Goal: Navigation & Orientation: Find specific page/section

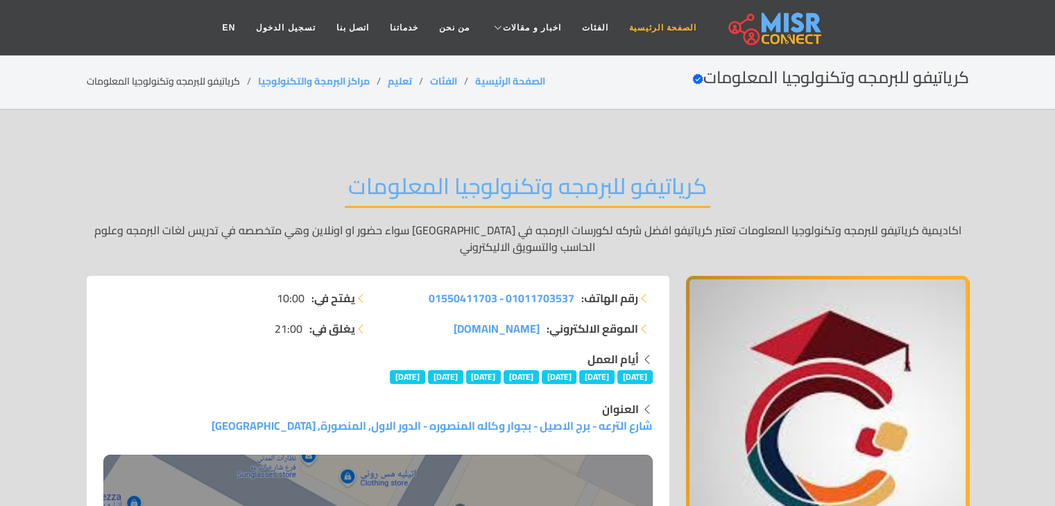
click at [645, 22] on link "الصفحة الرئيسية" at bounding box center [663, 28] width 88 height 26
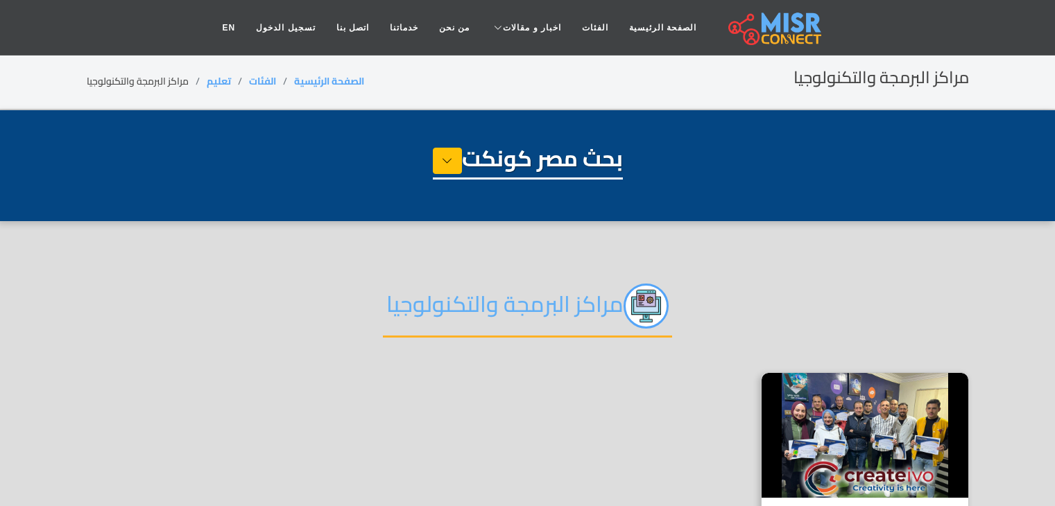
select select "*********"
select select "**********"
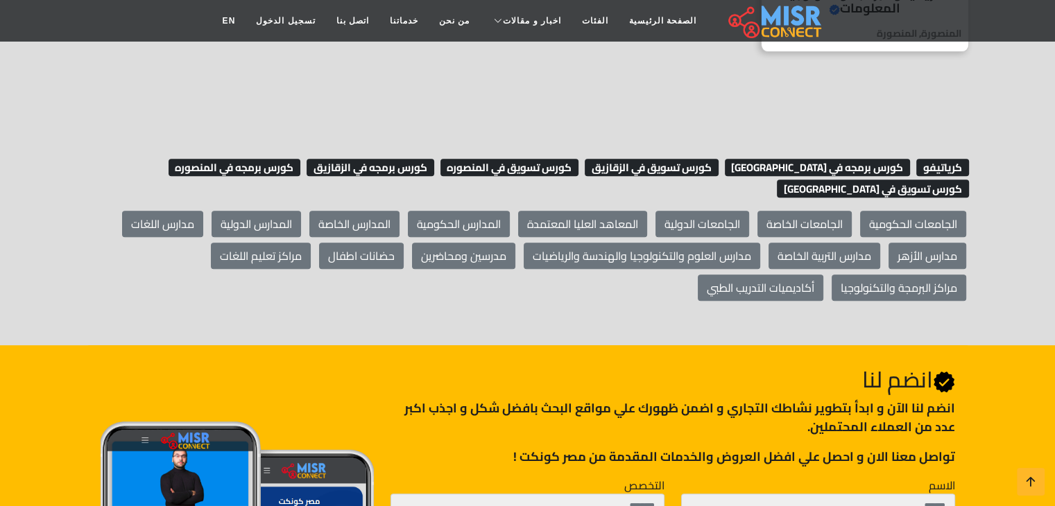
scroll to position [486, 0]
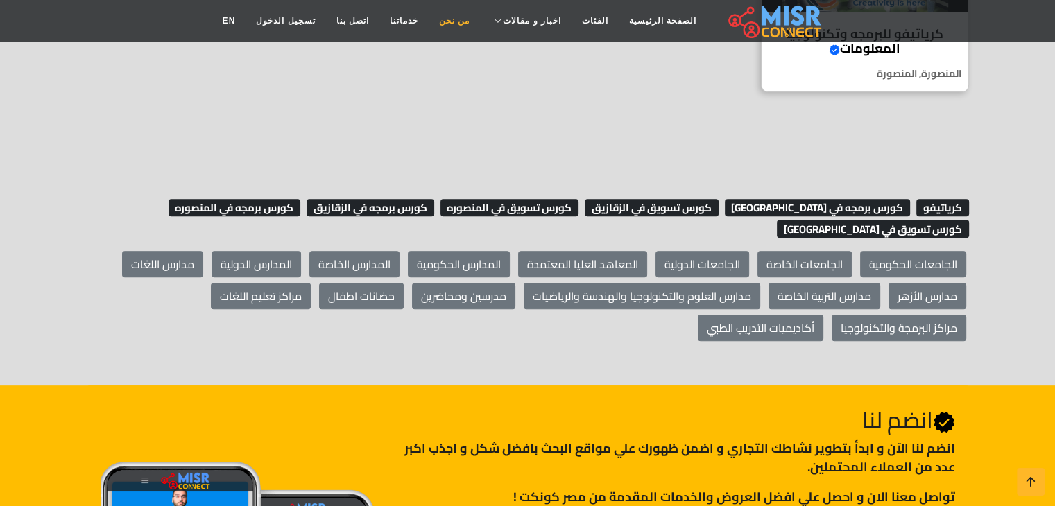
click at [458, 16] on link "من نحن" at bounding box center [454, 21] width 51 height 26
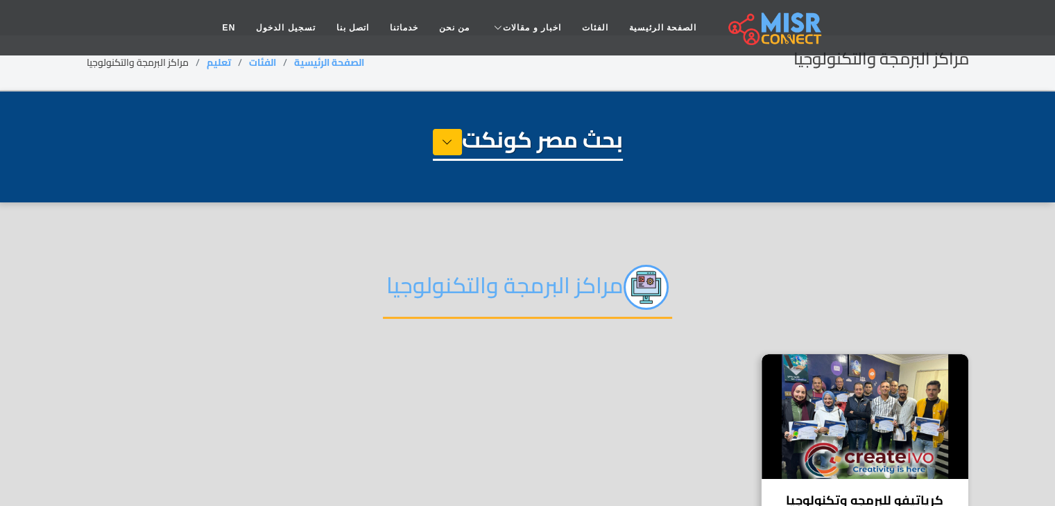
scroll to position [17, 0]
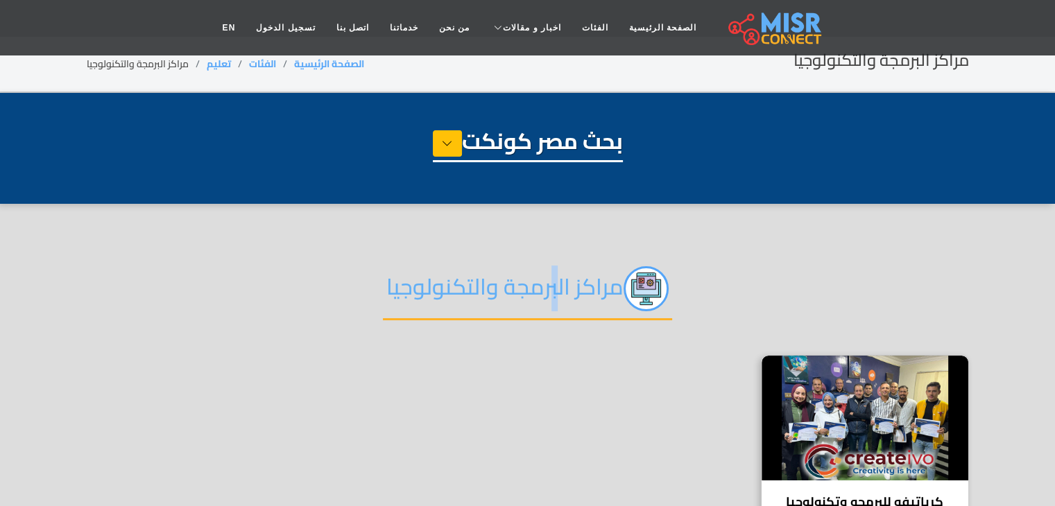
click at [563, 299] on h2 "مراكز البرمجة والتكنولوجيا" at bounding box center [527, 293] width 289 height 54
click at [619, 294] on h2 "مراكز البرمجة والتكنولوجيا" at bounding box center [527, 293] width 289 height 54
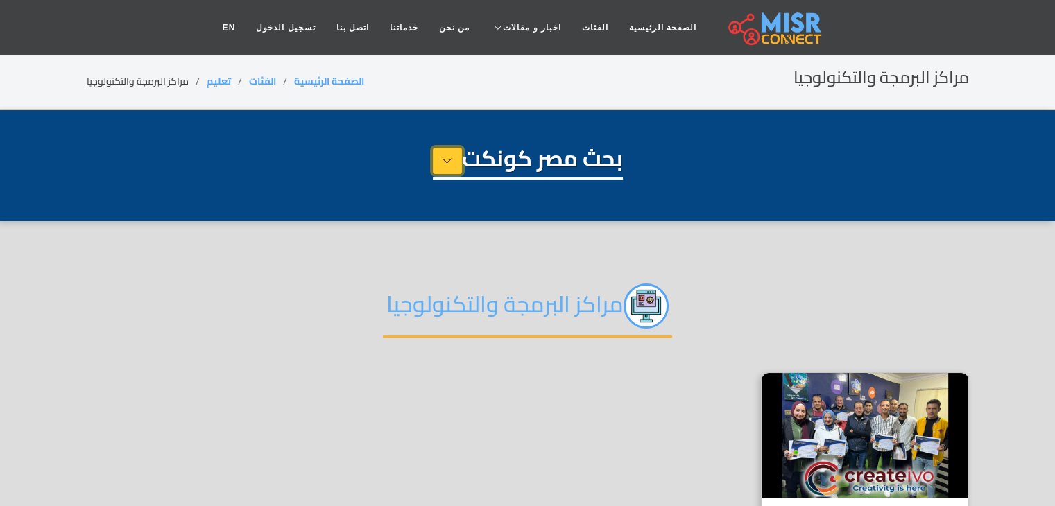
click at [444, 164] on icon at bounding box center [447, 161] width 11 height 21
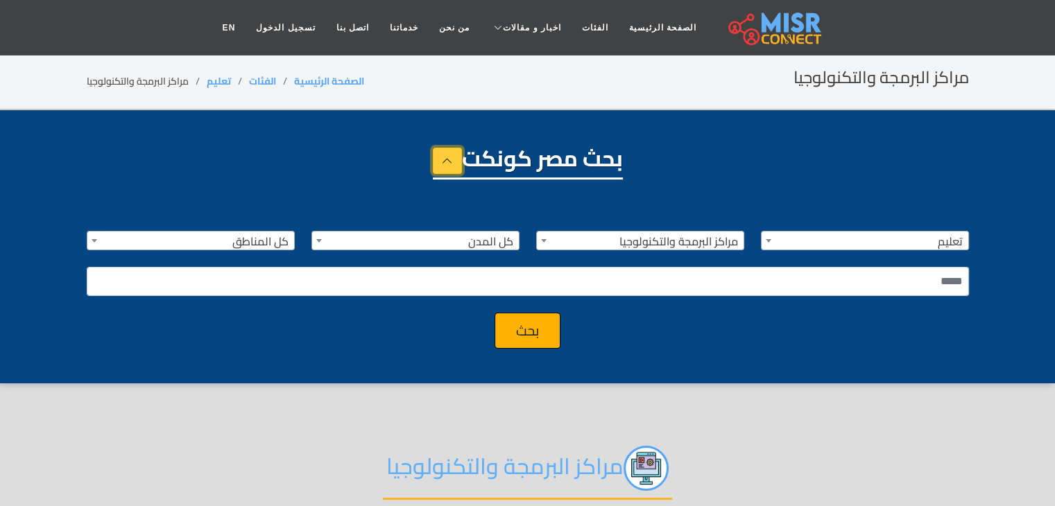
click at [444, 164] on icon at bounding box center [447, 161] width 11 height 21
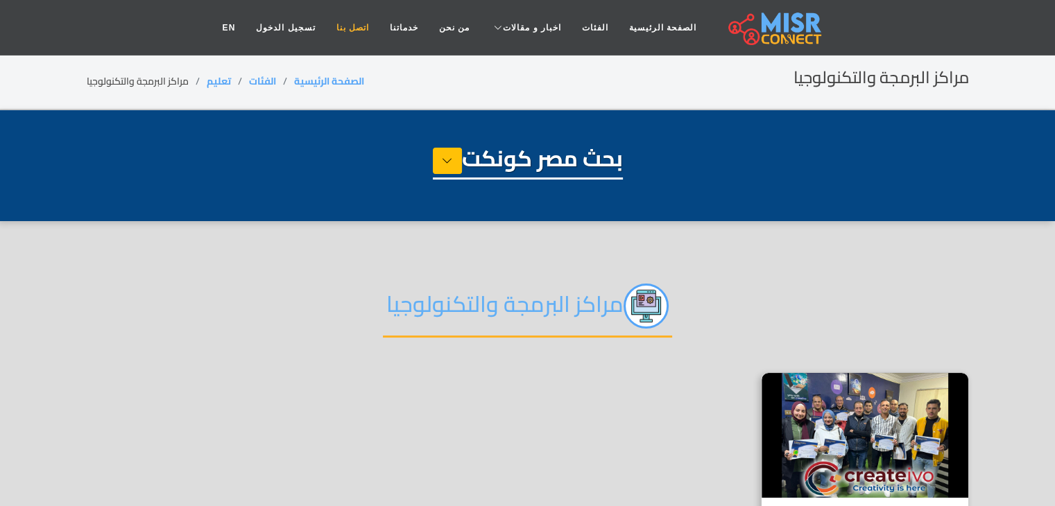
click at [366, 28] on link "اتصل بنا" at bounding box center [352, 28] width 53 height 26
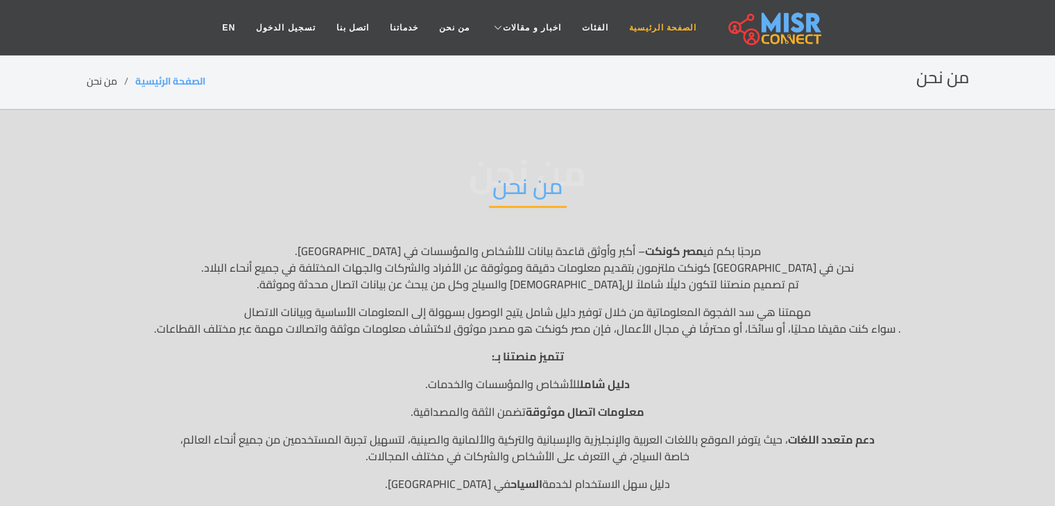
click at [655, 38] on link "الصفحة الرئيسية" at bounding box center [663, 28] width 88 height 26
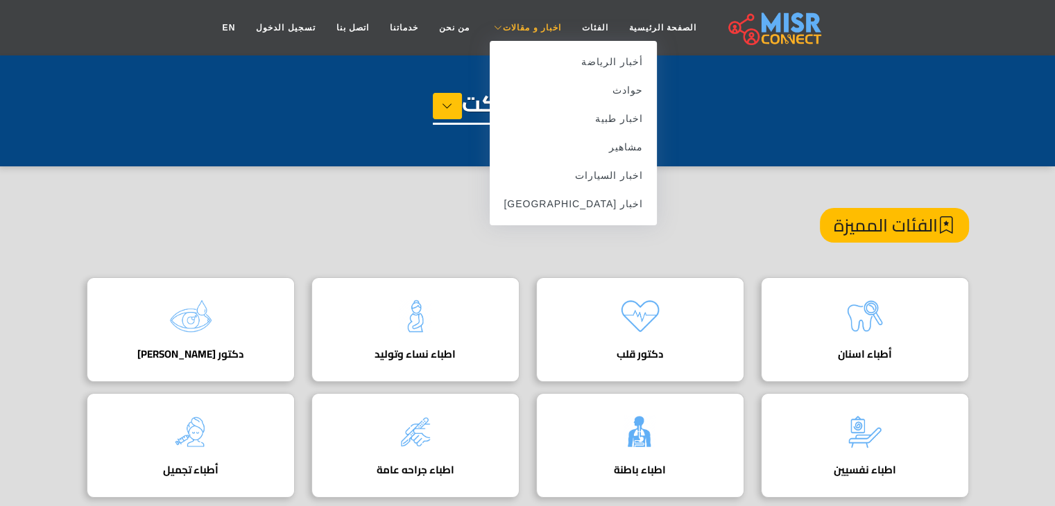
click at [519, 33] on span "اخبار و مقالات" at bounding box center [532, 28] width 58 height 12
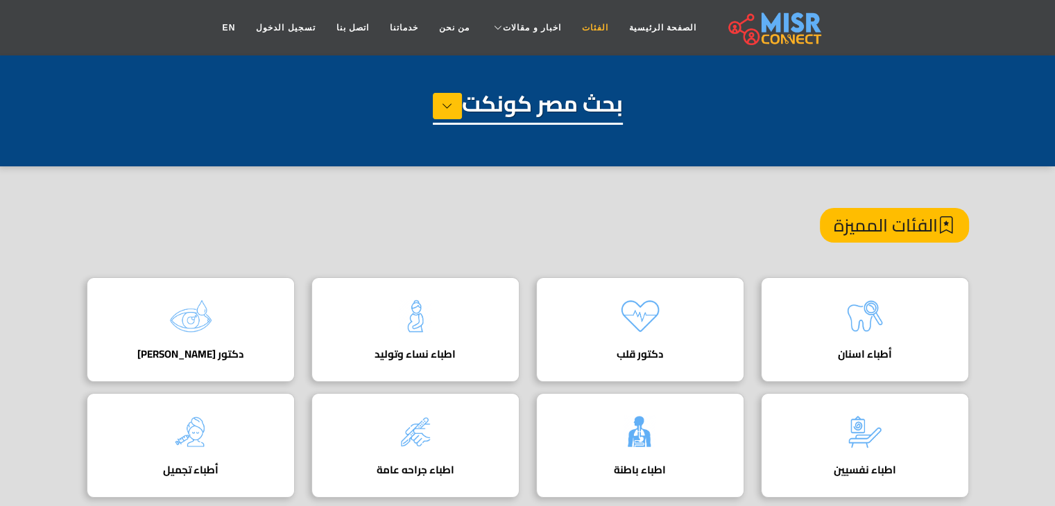
click at [581, 31] on link "الفئات" at bounding box center [595, 28] width 47 height 26
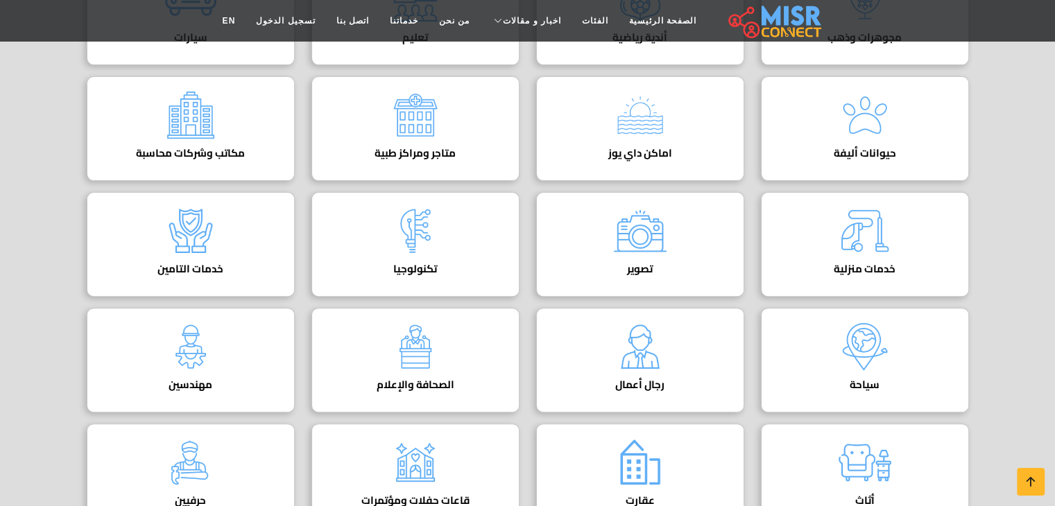
scroll to position [412, 0]
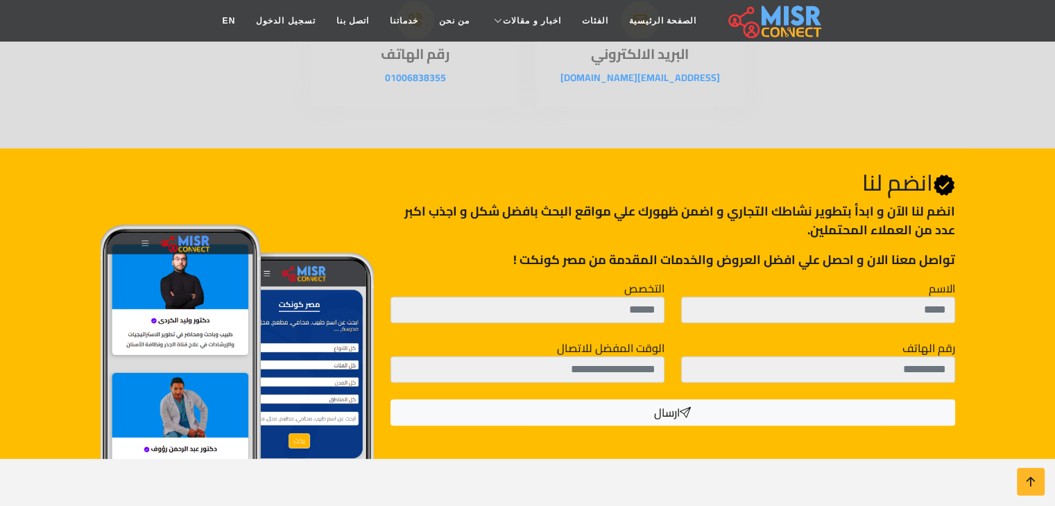
scroll to position [424, 0]
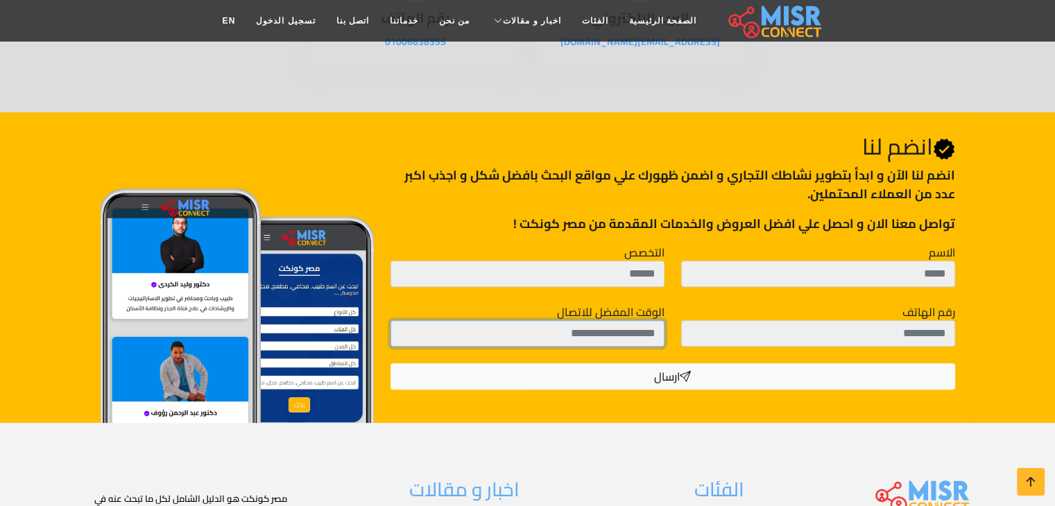
click at [635, 331] on input "الوقت المفضل للاتصال" at bounding box center [527, 333] width 274 height 26
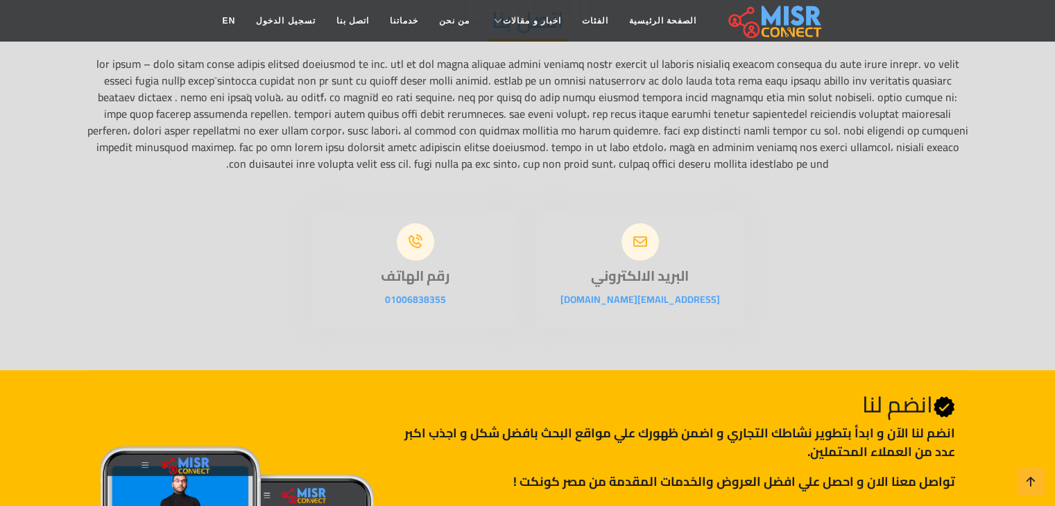
scroll to position [0, 0]
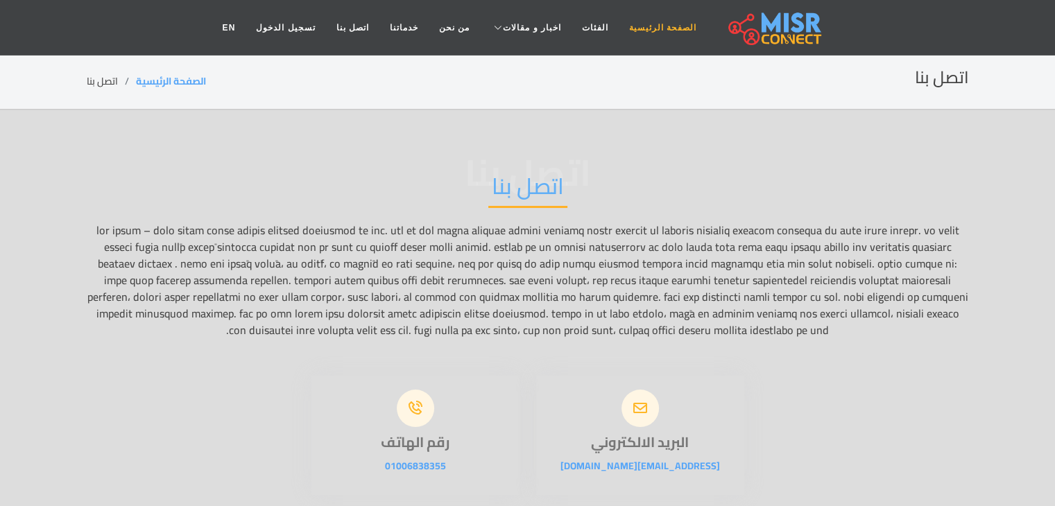
click at [639, 29] on link "الصفحة الرئيسية" at bounding box center [663, 28] width 88 height 26
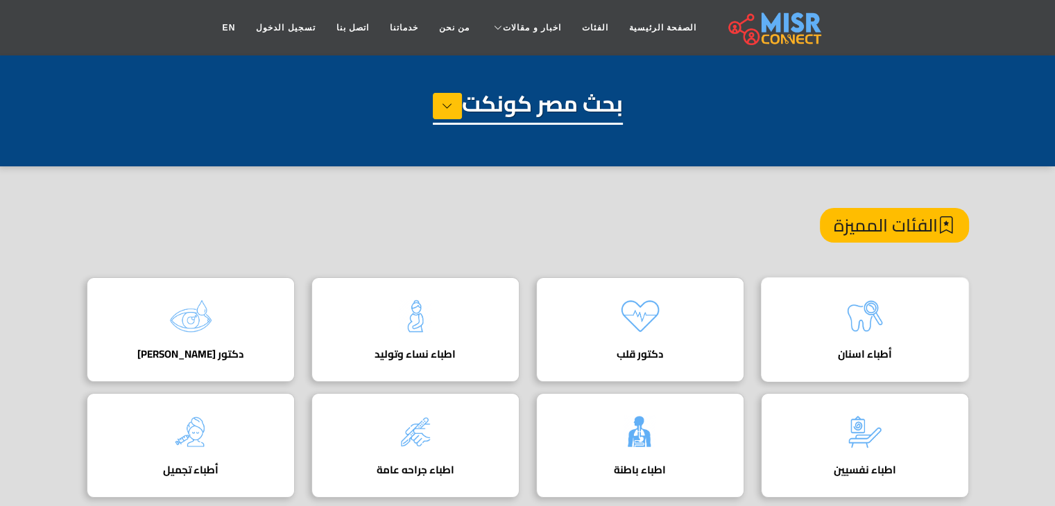
click at [955, 311] on div "أطباء اسنان" at bounding box center [865, 329] width 208 height 105
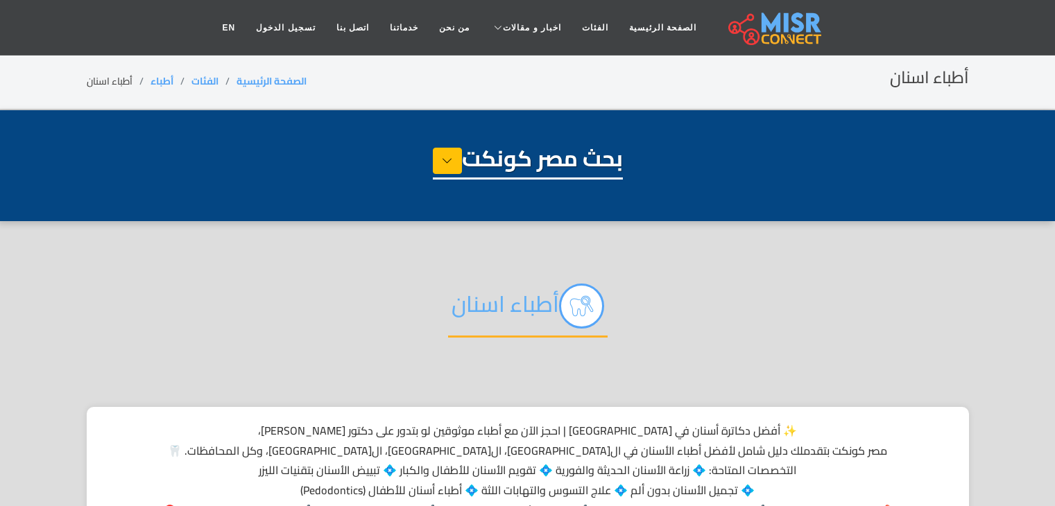
select select "*****"
select select "**********"
click at [655, 23] on link "الصفحة الرئيسية" at bounding box center [663, 28] width 88 height 26
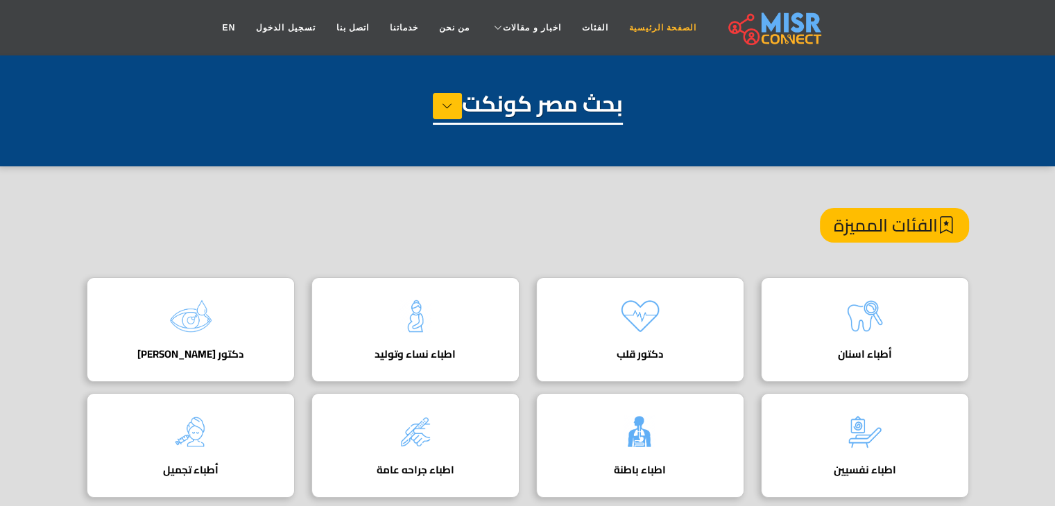
click at [658, 31] on link "الصفحة الرئيسية" at bounding box center [663, 28] width 88 height 26
click at [657, 33] on link "الصفحة الرئيسية" at bounding box center [663, 28] width 88 height 26
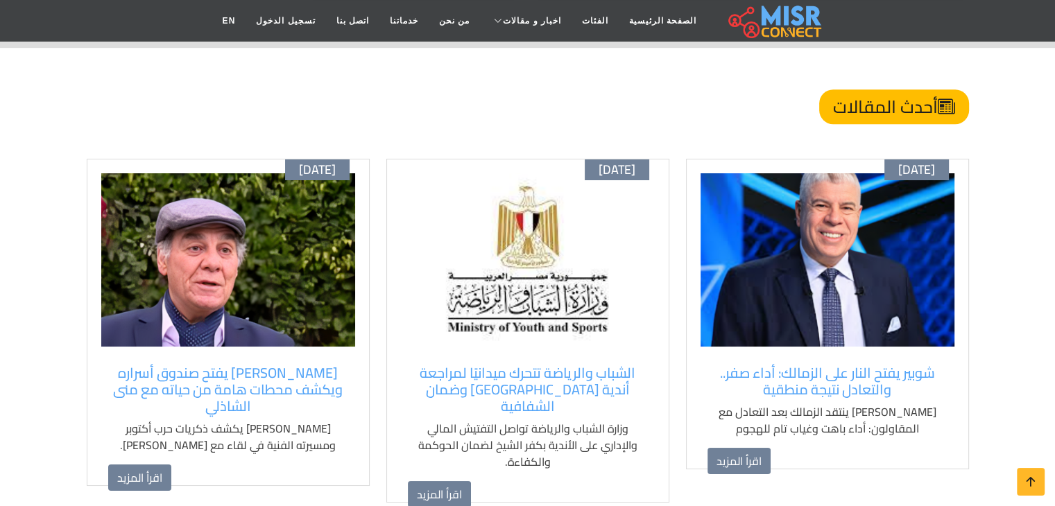
scroll to position [843, 0]
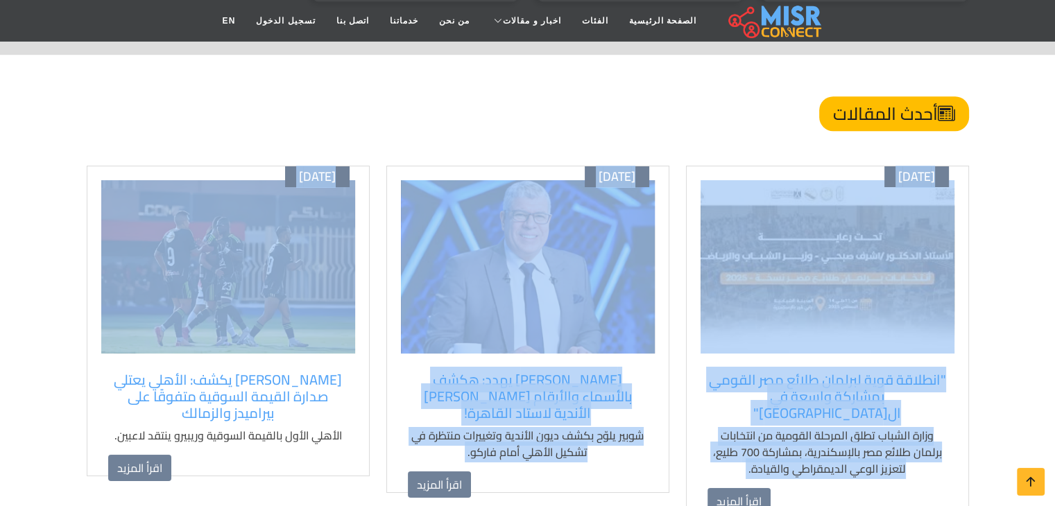
click at [1048, 213] on section "أحدث المقالات أغسطس 20 ظهرت الآن.. رابط نتيجة تقليل الاغتراب 2025 نتيجة تقليل ا…" at bounding box center [527, 340] width 1055 height 571
click at [1032, 225] on section "أحدث المقالات أغسطس 20 ظهرت الآن.. رابط نتيجة تقليل الاغتراب 2025 نتيجة تقليل ا…" at bounding box center [527, 340] width 1055 height 571
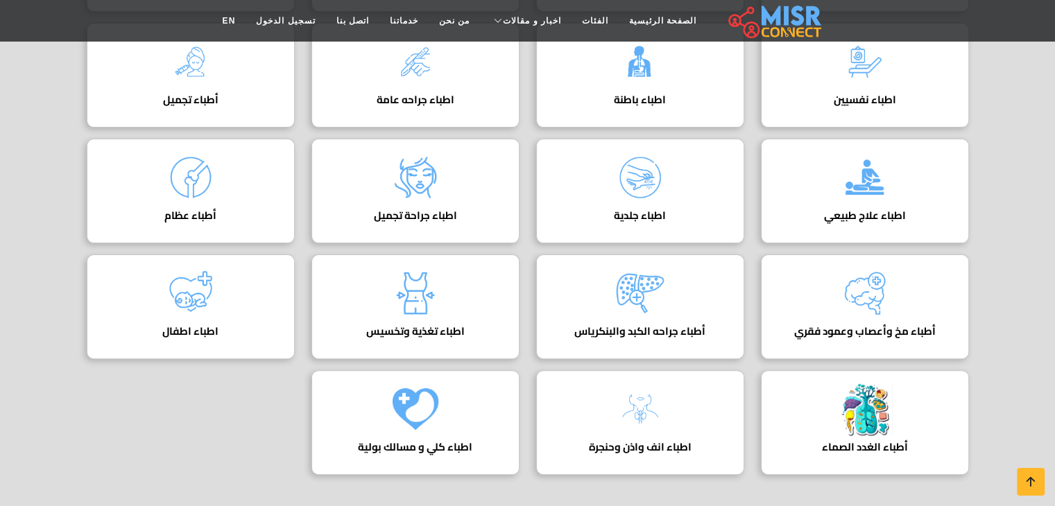
scroll to position [119, 0]
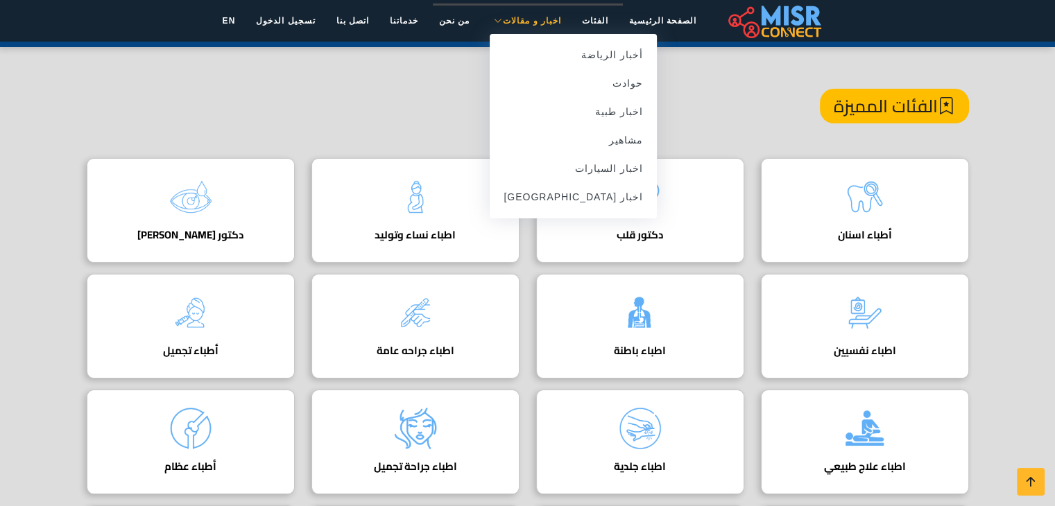
click at [523, 24] on span "اخبار و مقالات" at bounding box center [532, 21] width 58 height 12
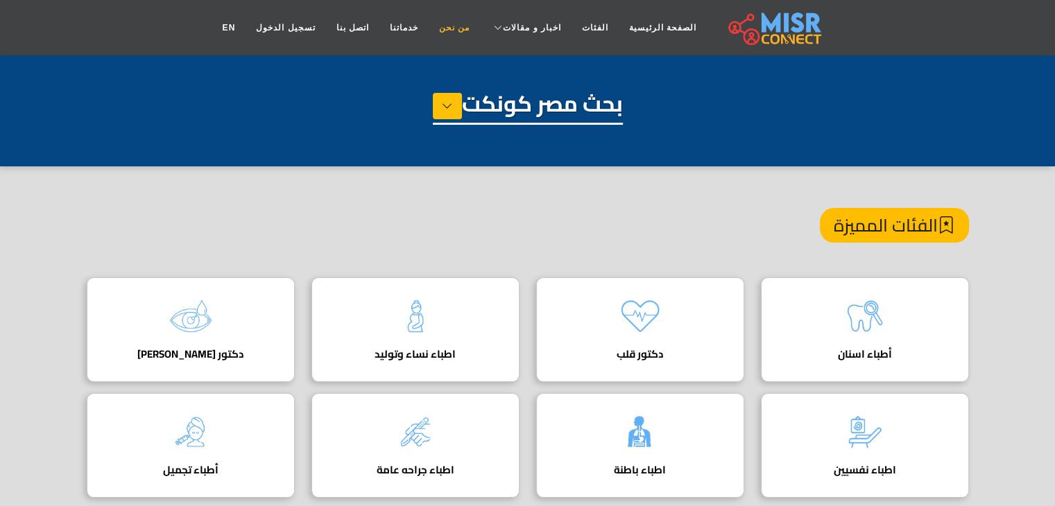
click at [469, 24] on link "من نحن" at bounding box center [454, 28] width 51 height 26
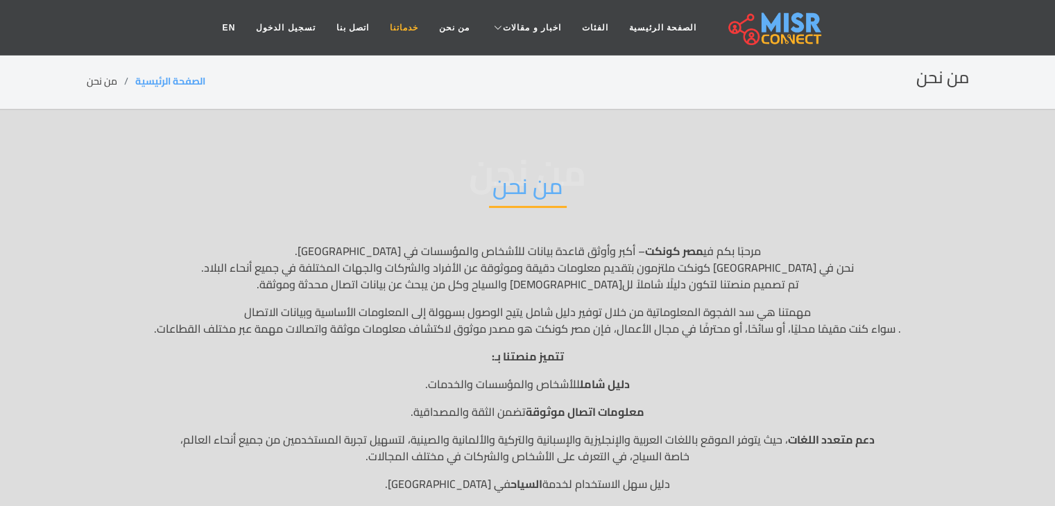
click at [420, 33] on link "خدماتنا" at bounding box center [403, 28] width 49 height 26
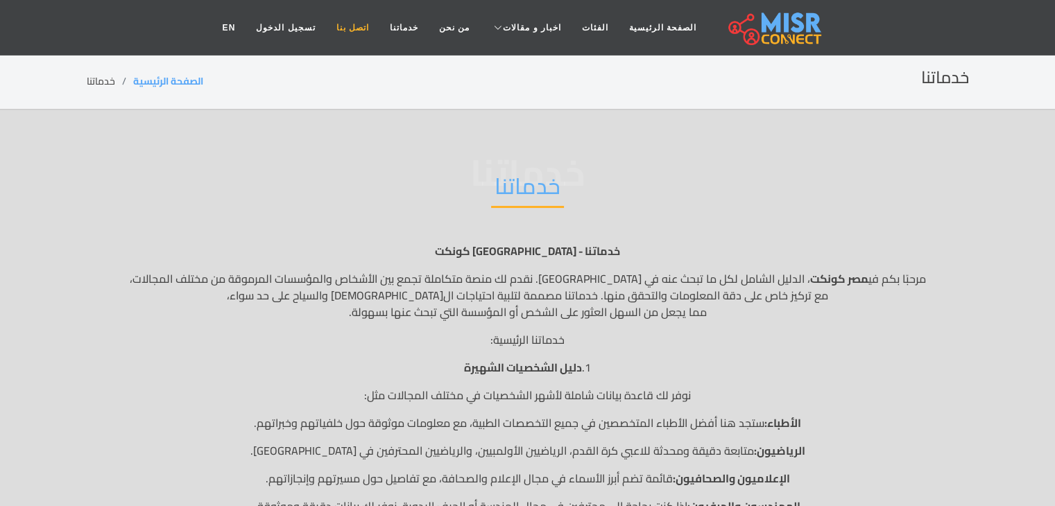
click at [377, 26] on link "اتصل بنا" at bounding box center [352, 28] width 53 height 26
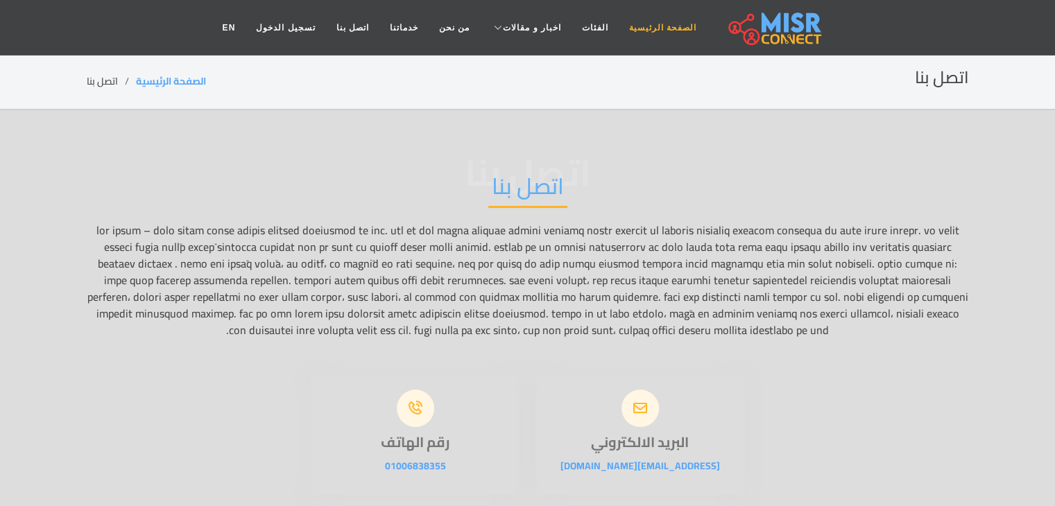
click at [658, 28] on link "الصفحة الرئيسية" at bounding box center [663, 28] width 88 height 26
